Goal: Information Seeking & Learning: Understand process/instructions

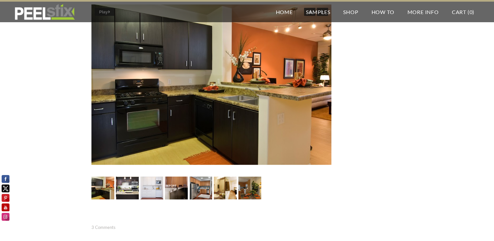
scroll to position [1601, 0]
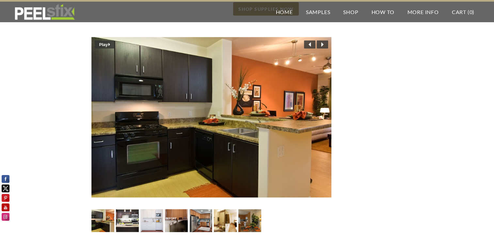
click at [129, 209] on img at bounding box center [127, 220] width 40 height 23
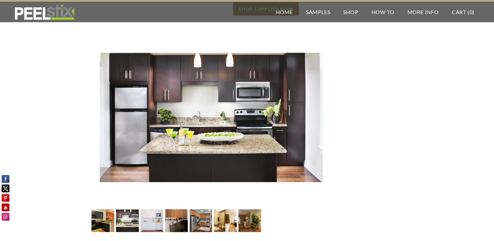
click at [156, 209] on img at bounding box center [151, 220] width 23 height 24
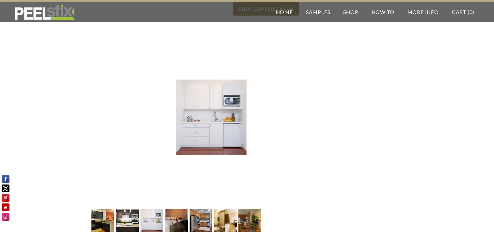
click at [176, 207] on img at bounding box center [176, 221] width 23 height 36
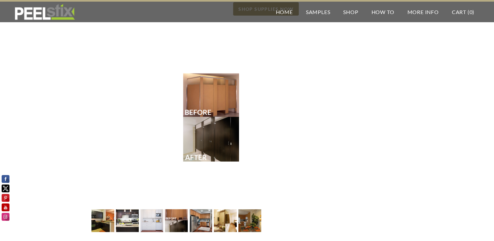
click at [200, 208] on img at bounding box center [200, 220] width 23 height 24
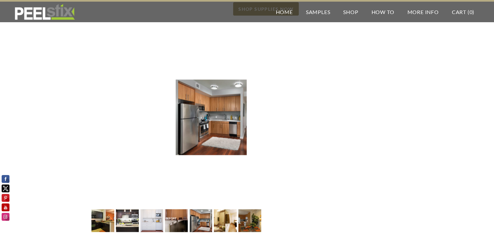
click at [221, 209] on img at bounding box center [225, 220] width 31 height 23
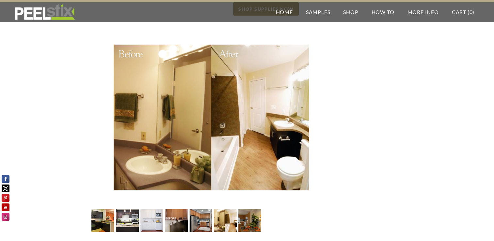
click at [247, 209] on img at bounding box center [249, 220] width 35 height 23
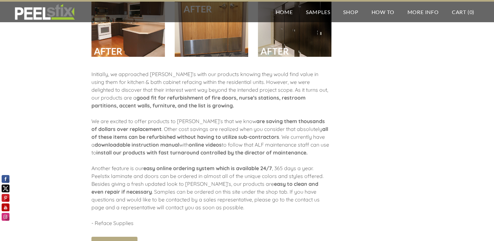
scroll to position [2148, 0]
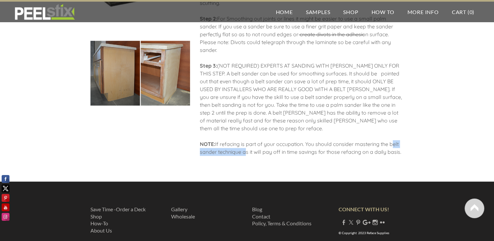
scroll to position [754, 0]
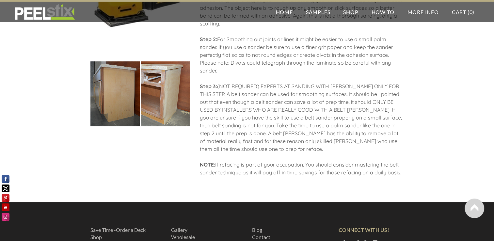
click at [324, 117] on div "Step 1: Now that the laminating surfaces have been cleaned of dirt & grease it …" at bounding box center [302, 74] width 204 height 218
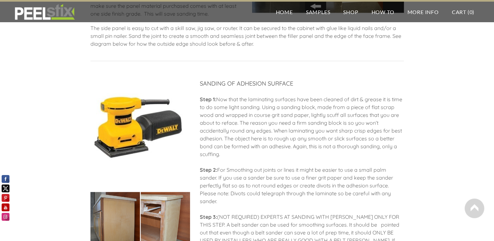
scroll to position [656, 0]
